Goal: Task Accomplishment & Management: Use online tool/utility

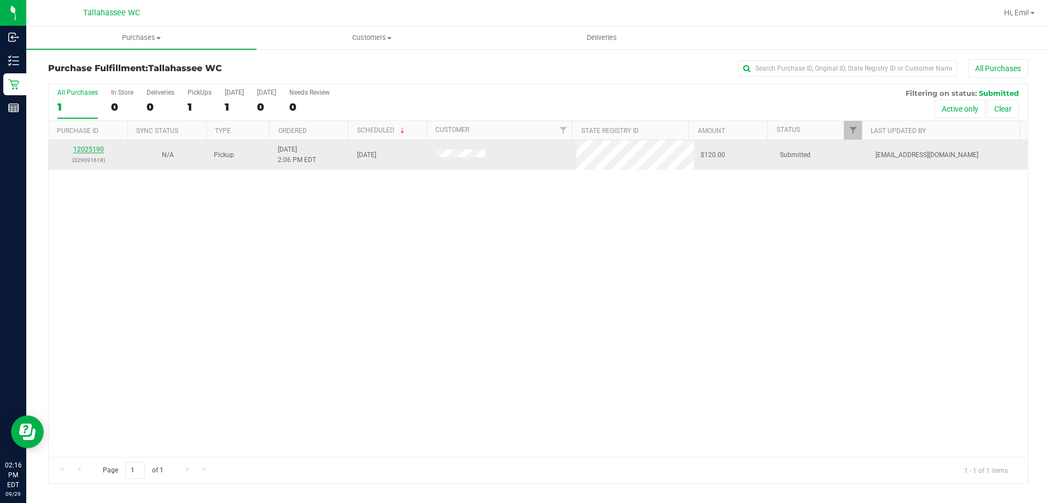
click at [97, 148] on link "12025190" at bounding box center [88, 150] width 31 height 8
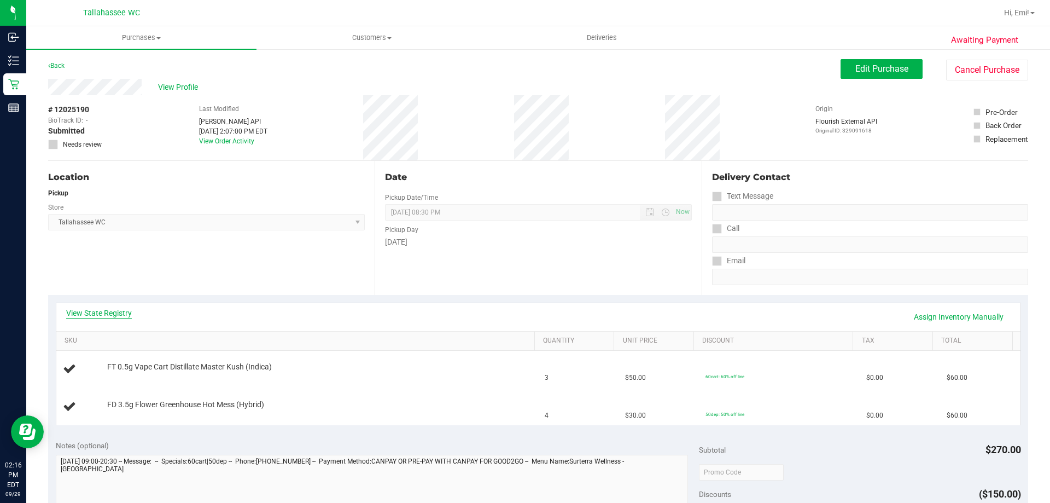
click at [113, 311] on link "View State Registry" at bounding box center [99, 312] width 66 height 11
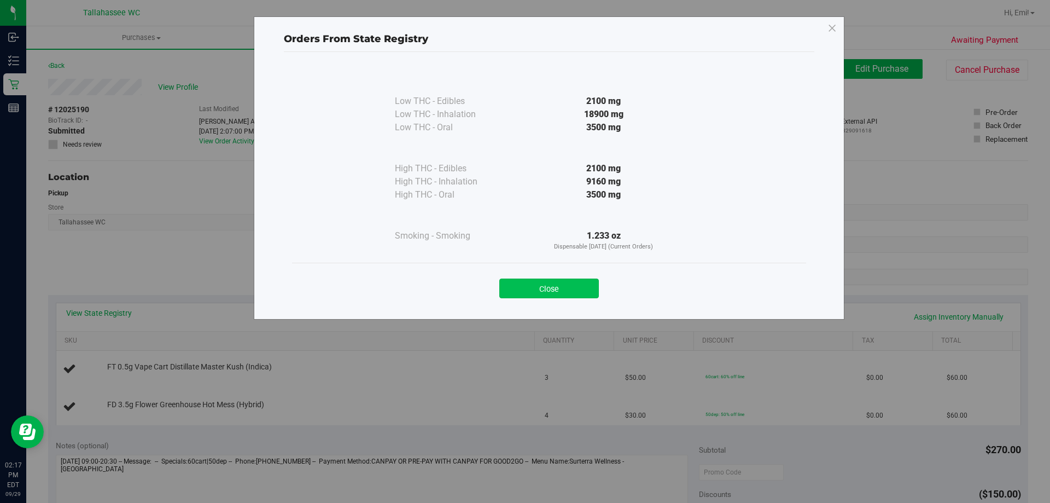
click at [537, 294] on button "Close" at bounding box center [550, 288] width 100 height 20
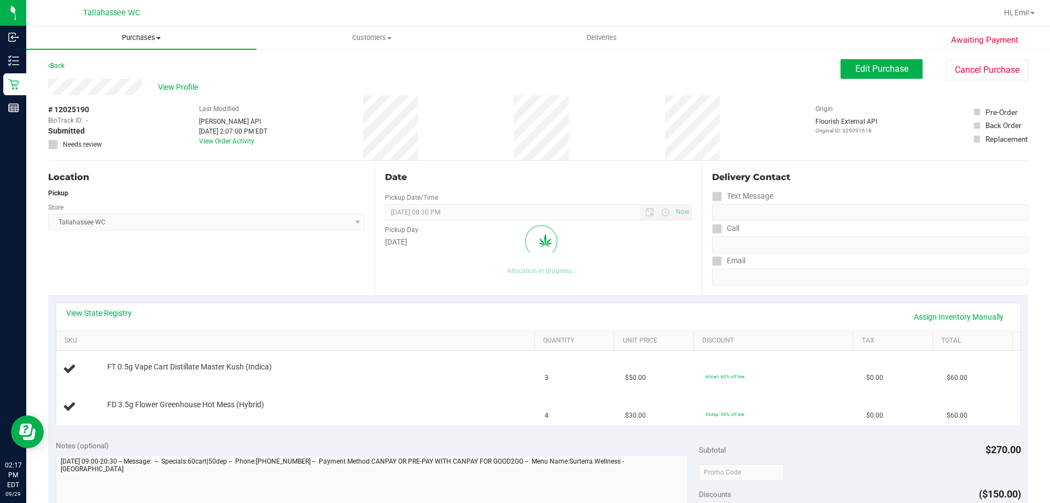
click at [138, 40] on span "Purchases" at bounding box center [141, 38] width 230 height 10
click at [115, 81] on li "Fulfillment" at bounding box center [141, 79] width 230 height 13
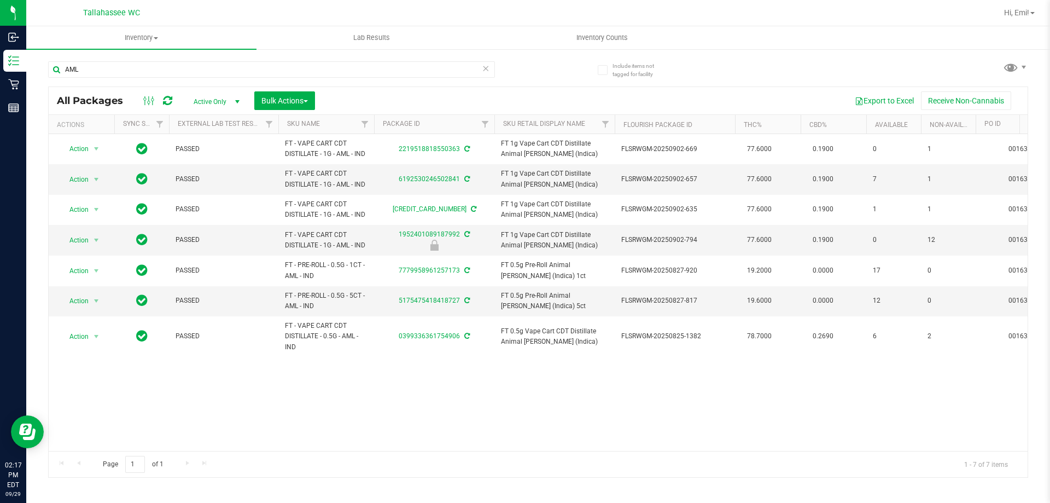
click at [485, 67] on icon at bounding box center [486, 67] width 8 height 13
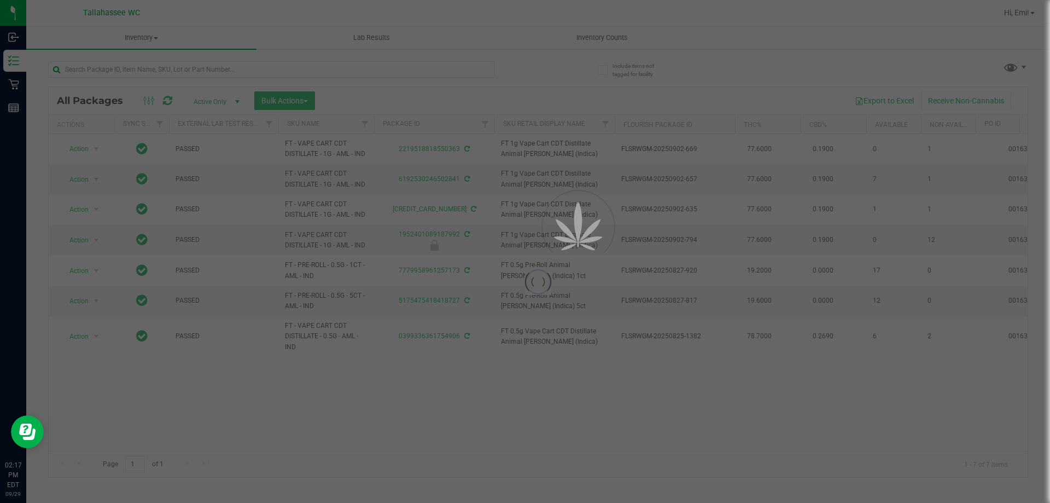
click at [515, 76] on div at bounding box center [525, 251] width 1050 height 503
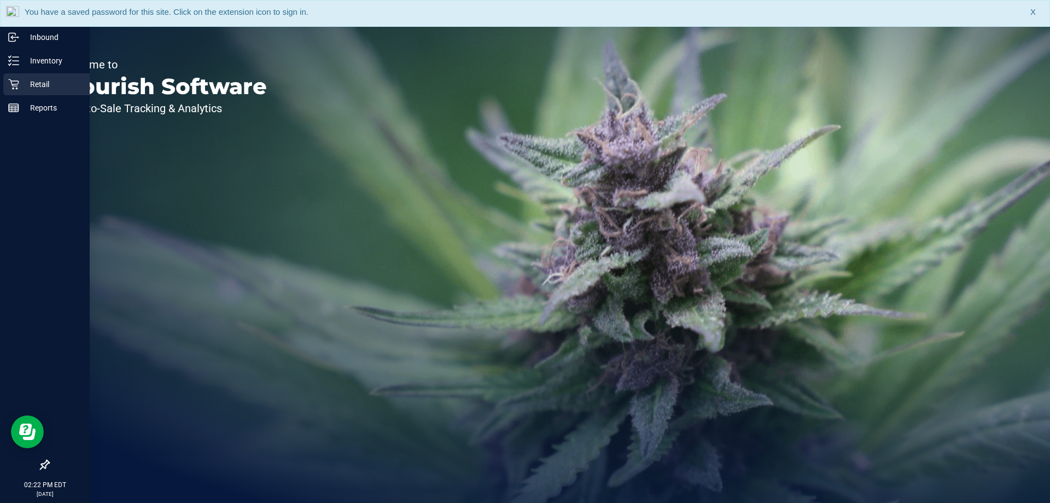
click at [33, 83] on p "Retail" at bounding box center [52, 84] width 66 height 13
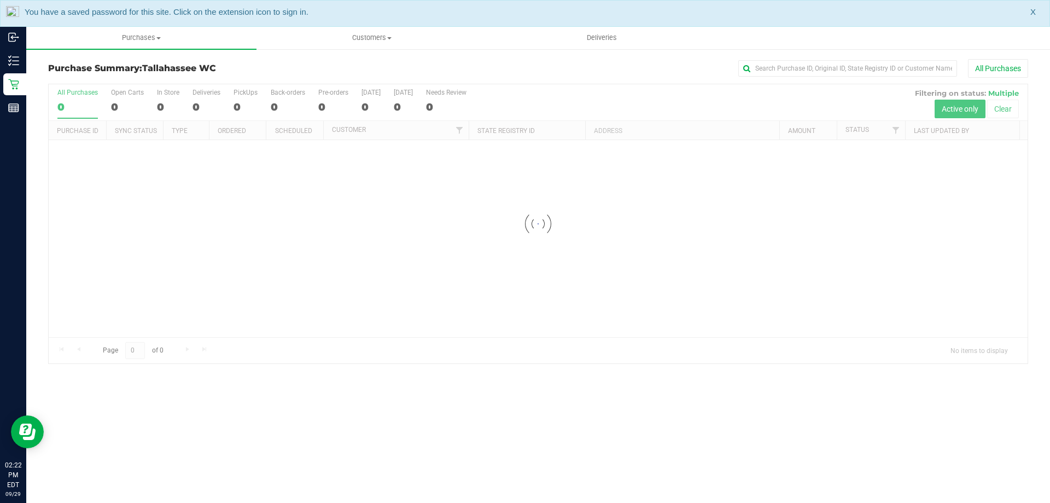
click at [1035, 11] on span "X" at bounding box center [1033, 12] width 5 height 13
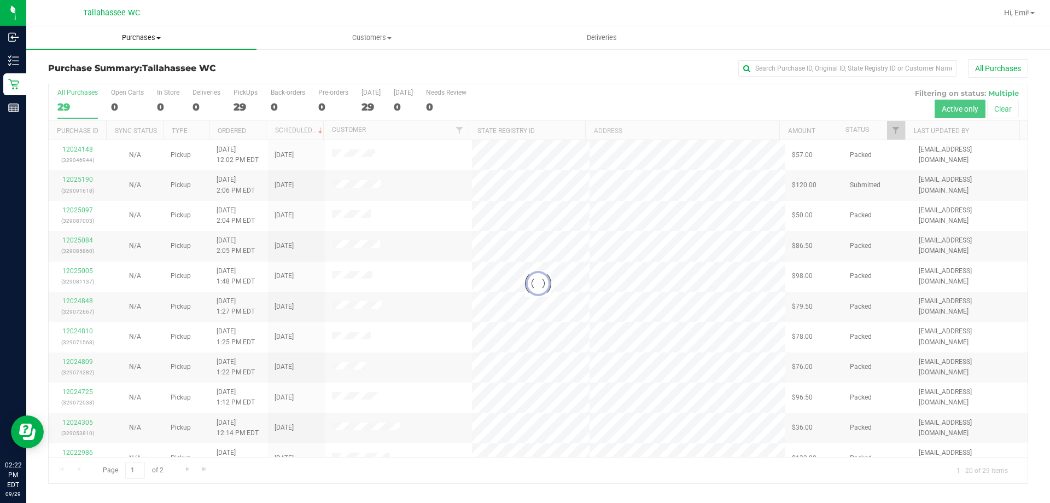
click at [162, 34] on span "Purchases" at bounding box center [141, 38] width 230 height 10
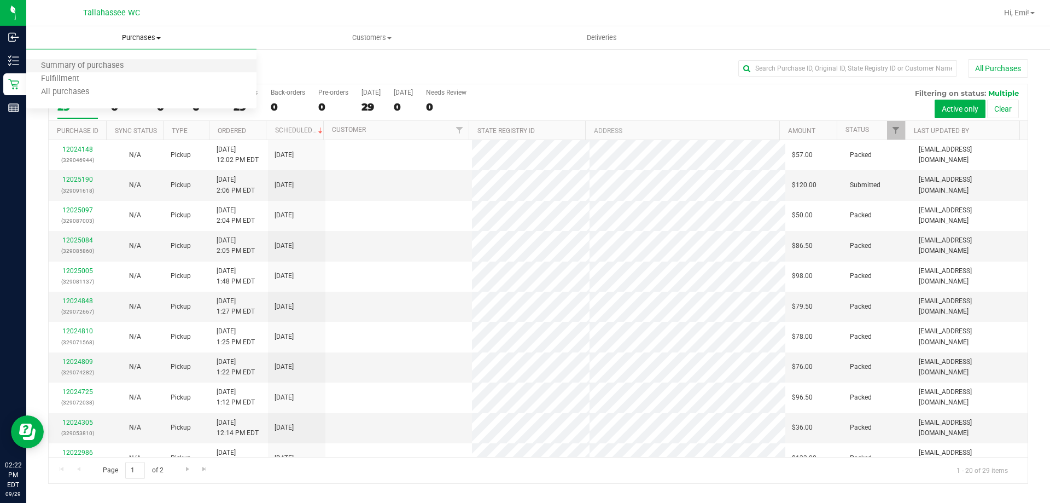
click at [143, 72] on li "Summary of purchases" at bounding box center [141, 66] width 230 height 13
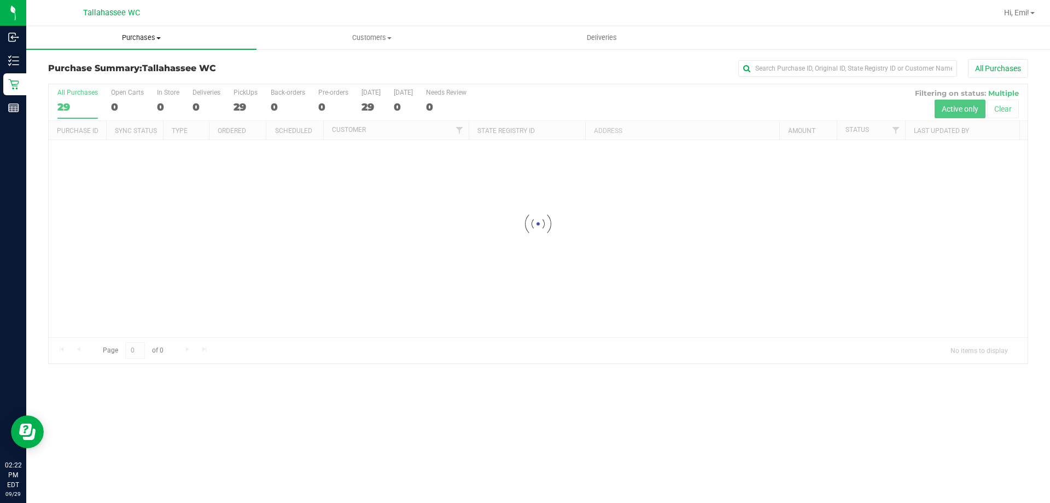
click at [162, 41] on span "Purchases" at bounding box center [141, 38] width 230 height 10
click at [115, 80] on li "Fulfillment" at bounding box center [141, 79] width 230 height 13
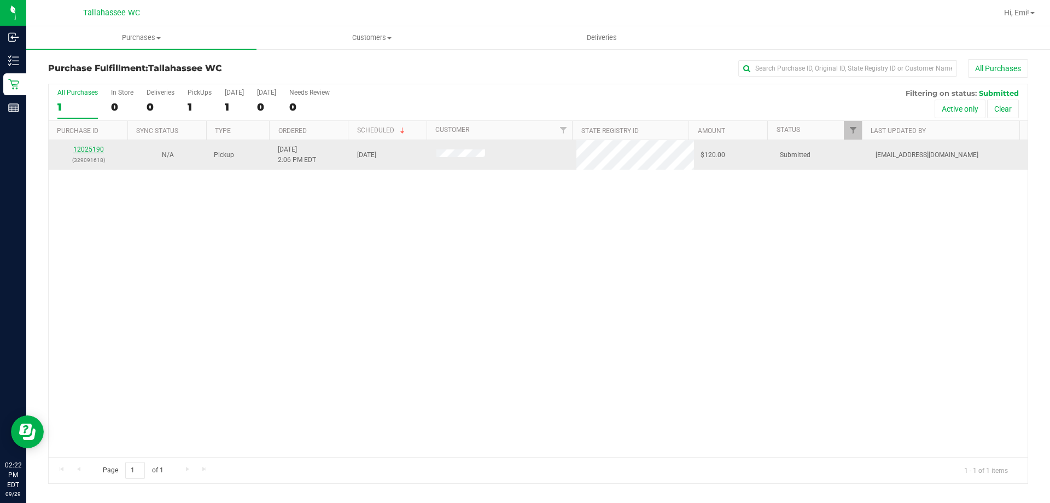
click at [87, 147] on link "12025190" at bounding box center [88, 150] width 31 height 8
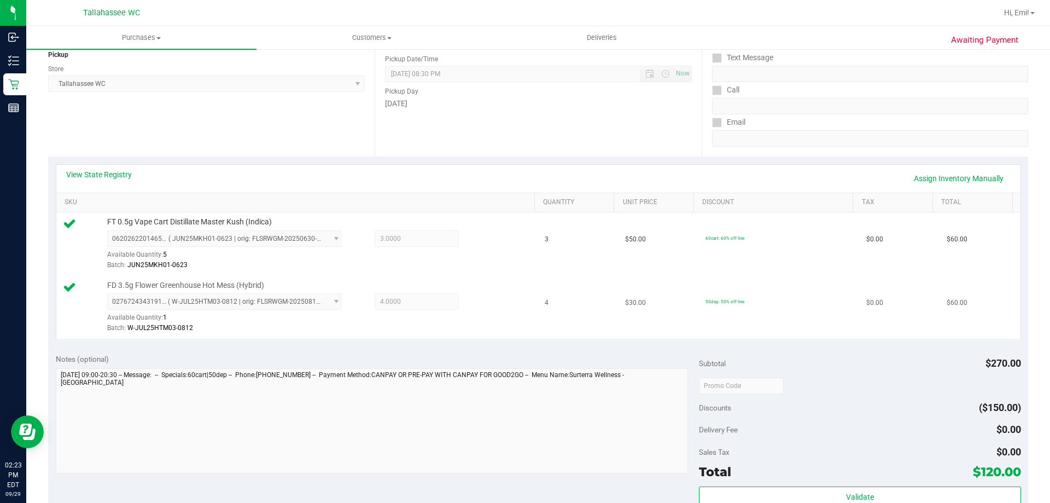
scroll to position [219, 0]
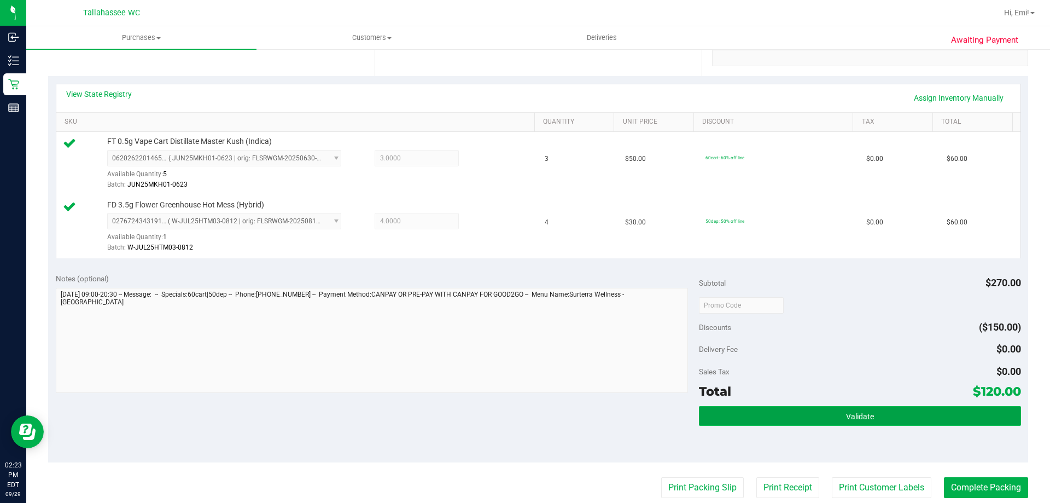
click at [777, 421] on button "Validate" at bounding box center [860, 416] width 322 height 20
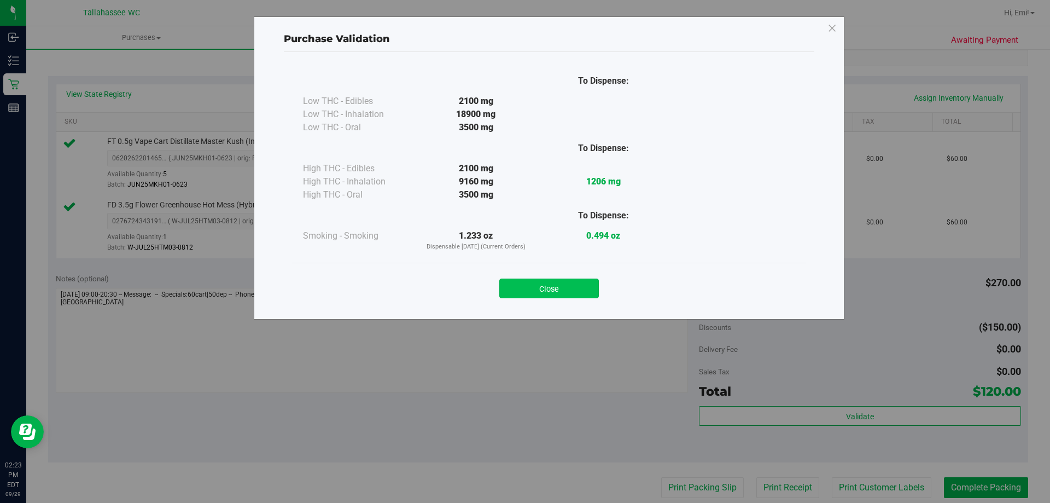
click at [529, 289] on button "Close" at bounding box center [550, 288] width 100 height 20
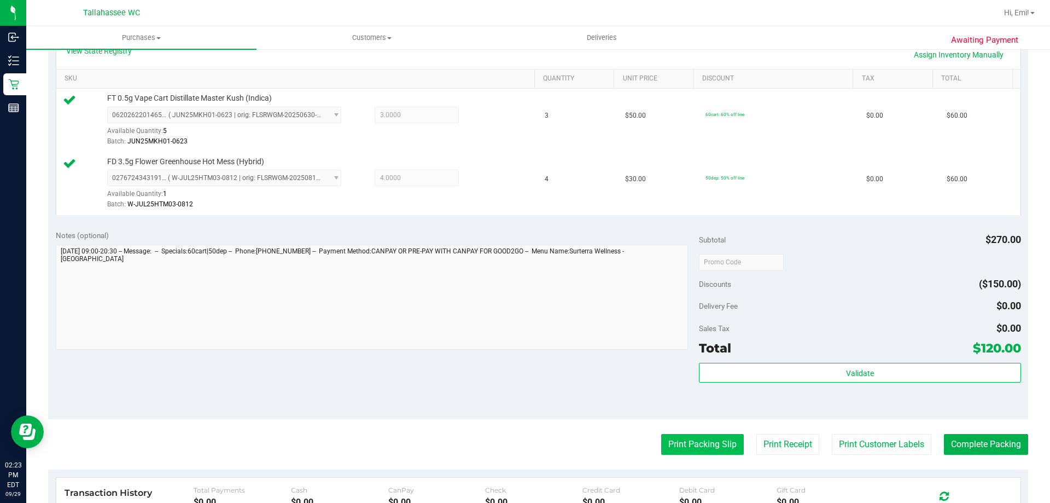
scroll to position [328, 0]
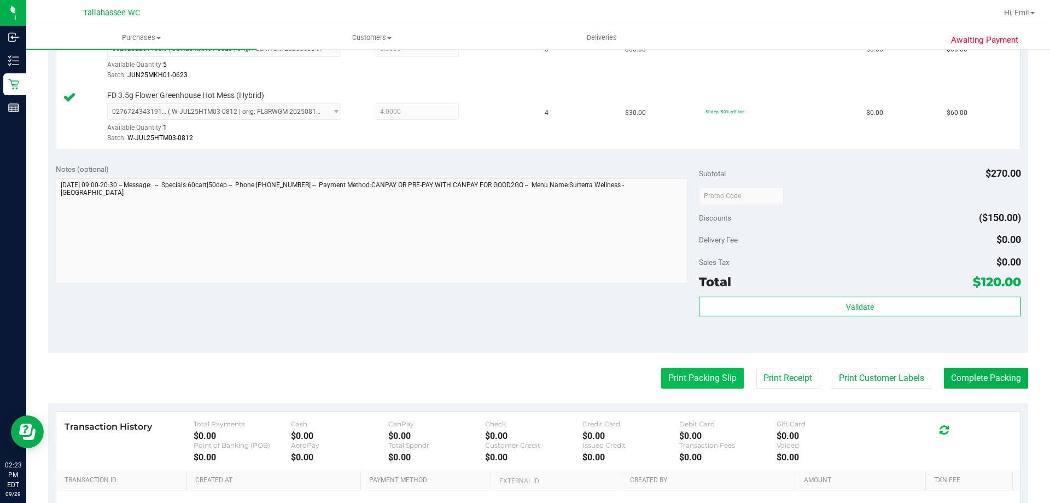
click at [697, 379] on button "Print Packing Slip" at bounding box center [702, 378] width 83 height 21
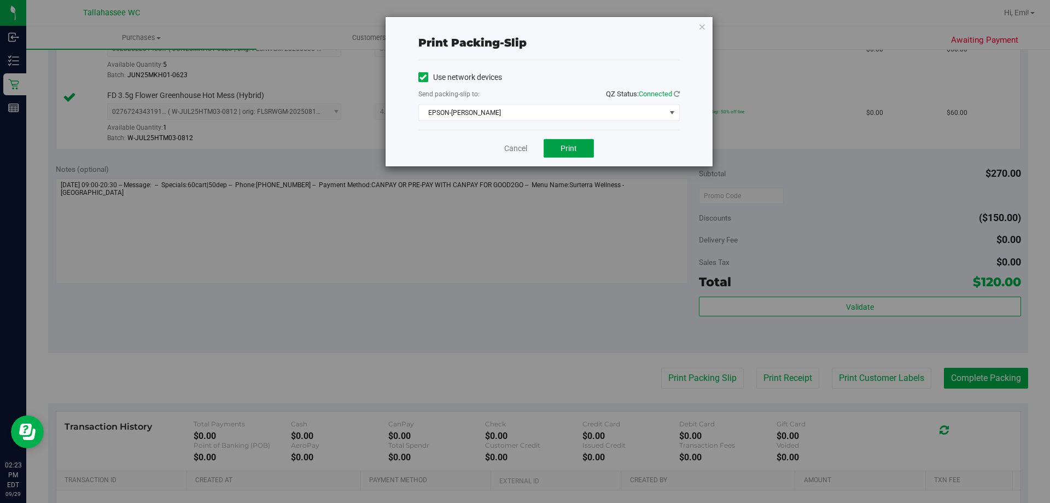
click at [581, 154] on button "Print" at bounding box center [569, 148] width 50 height 19
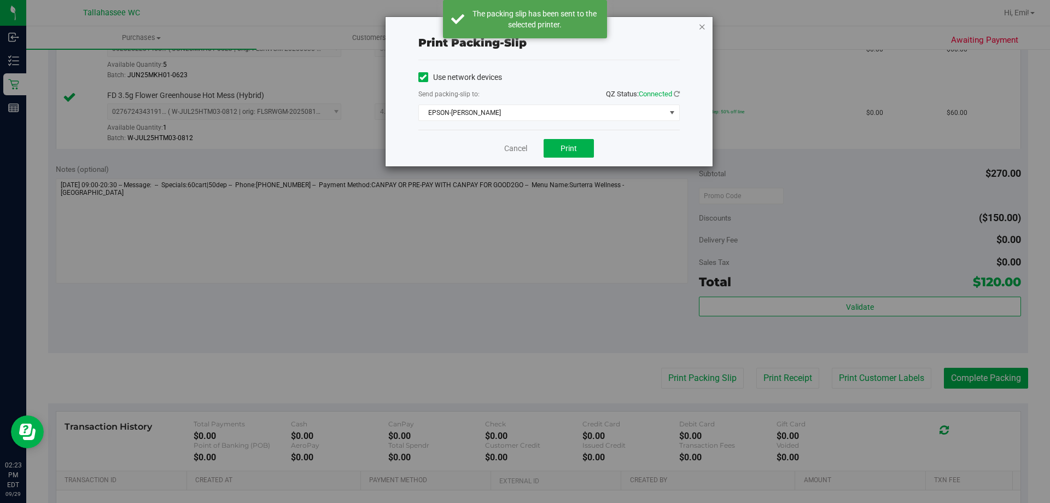
click at [704, 25] on icon "button" at bounding box center [703, 26] width 8 height 13
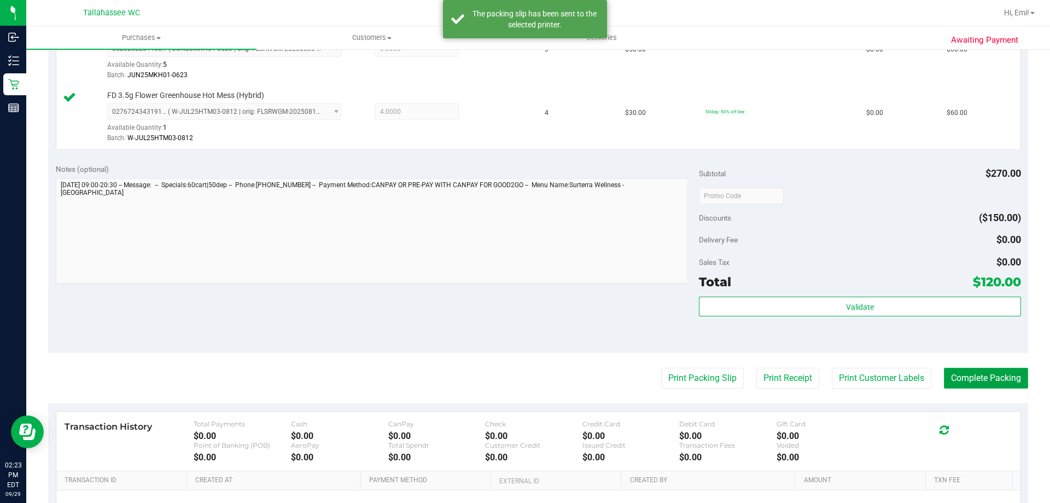
click at [958, 375] on button "Complete Packing" at bounding box center [986, 378] width 84 height 21
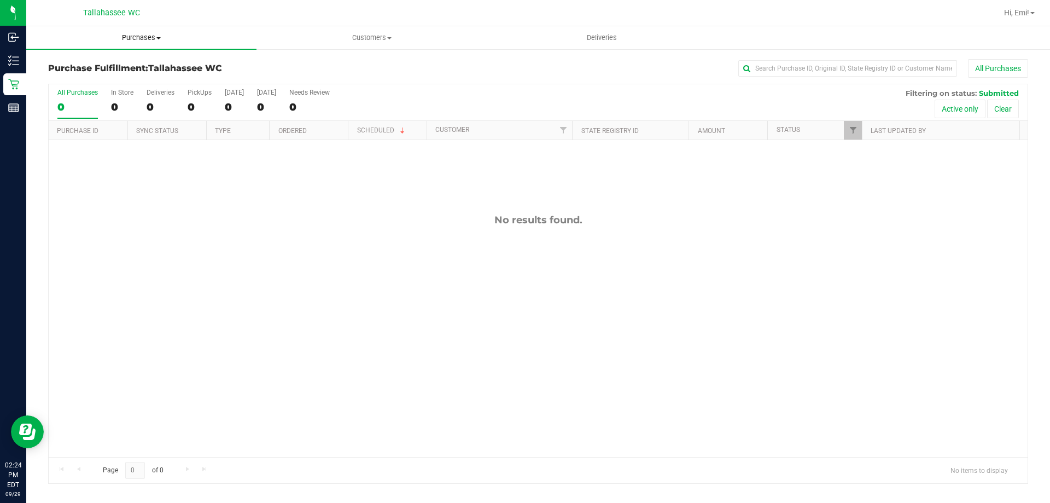
click at [160, 42] on span "Purchases" at bounding box center [141, 38] width 230 height 10
click at [145, 65] on li "Summary of purchases" at bounding box center [141, 66] width 230 height 13
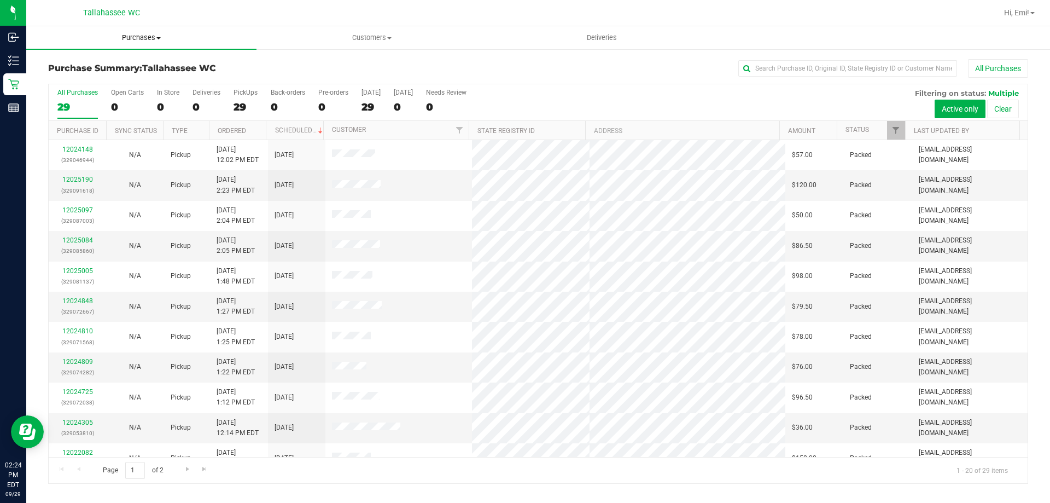
click at [151, 34] on span "Purchases" at bounding box center [141, 38] width 230 height 10
click at [134, 77] on li "Fulfillment" at bounding box center [141, 79] width 230 height 13
